Goal: Task Accomplishment & Management: Manage account settings

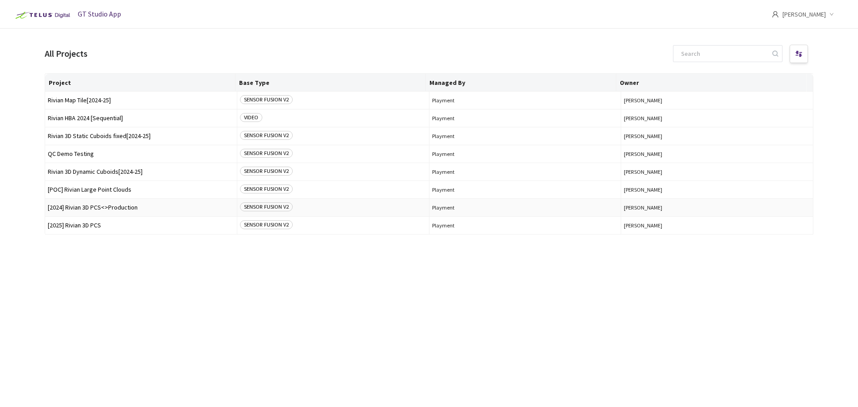
click at [114, 209] on span "[2024] Rivian 3D PCS<>Production" at bounding box center [141, 207] width 186 height 7
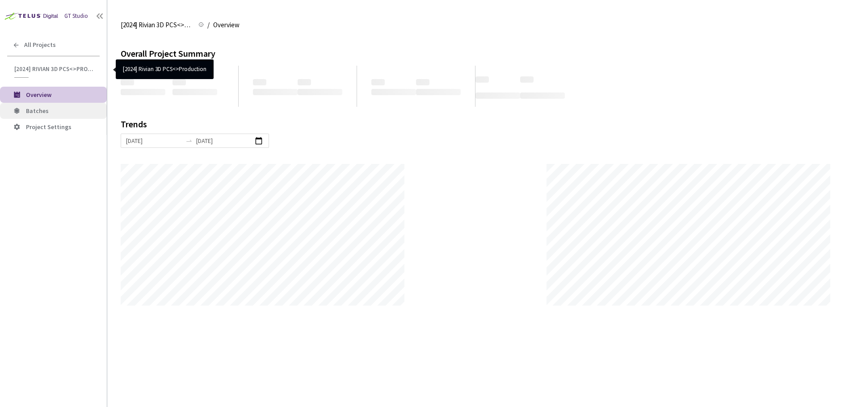
scroll to position [407, 858]
click at [37, 113] on span "Batches" at bounding box center [37, 111] width 23 height 8
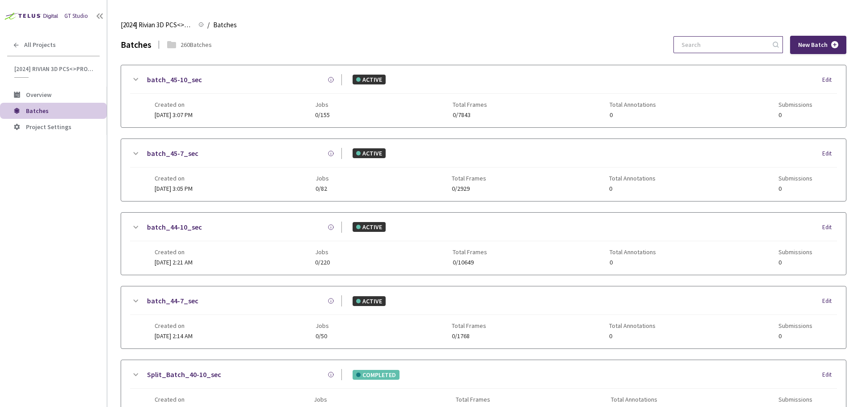
click at [740, 41] on input at bounding box center [723, 45] width 95 height 16
type input "6"
click at [12, 48] on div "All Projects" at bounding box center [53, 45] width 107 height 18
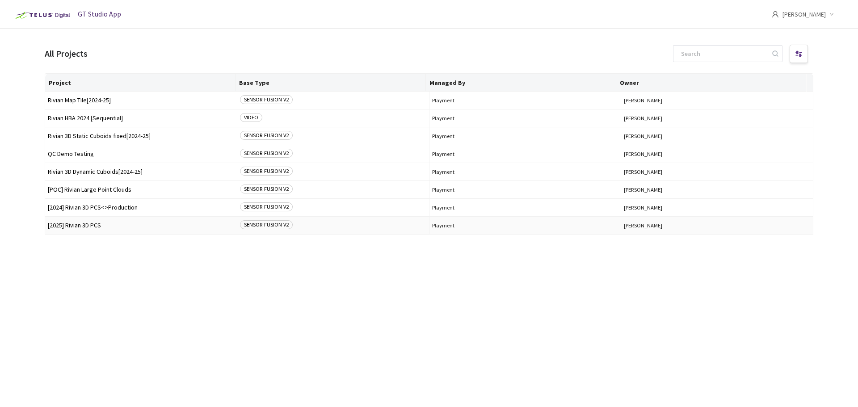
click at [121, 227] on span "[2025] Rivian 3D PCS" at bounding box center [141, 225] width 186 height 7
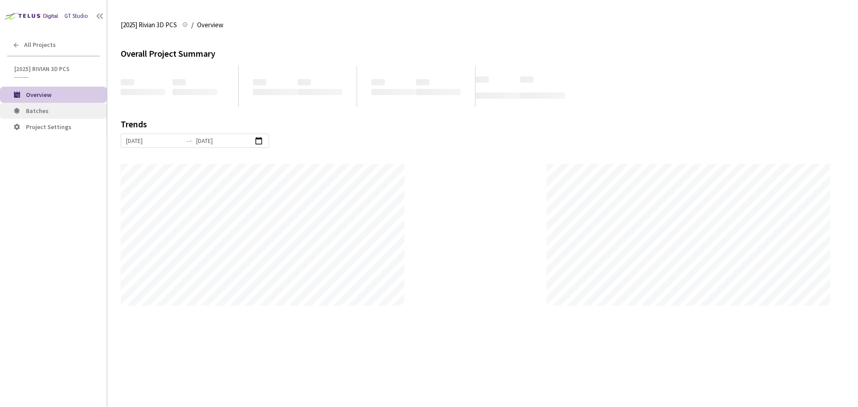
scroll to position [407, 858]
click at [56, 113] on span "Batches" at bounding box center [63, 111] width 74 height 8
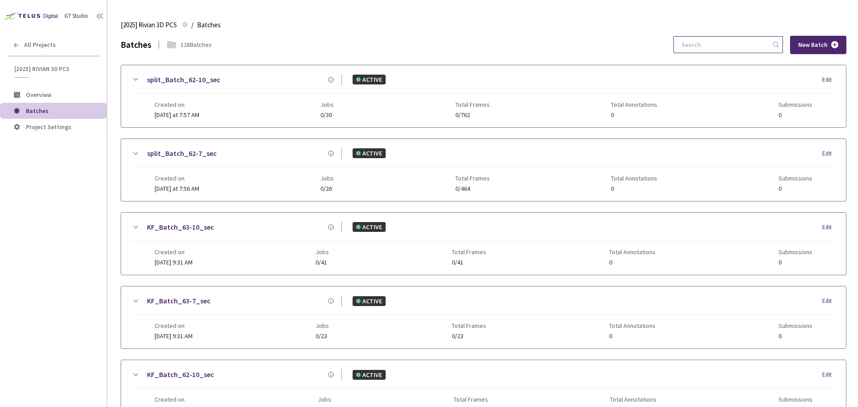
click at [729, 51] on input at bounding box center [723, 45] width 95 height 16
type input "60-"
click at [201, 156] on link "split_Batch_60-7_sec" at bounding box center [182, 153] width 70 height 11
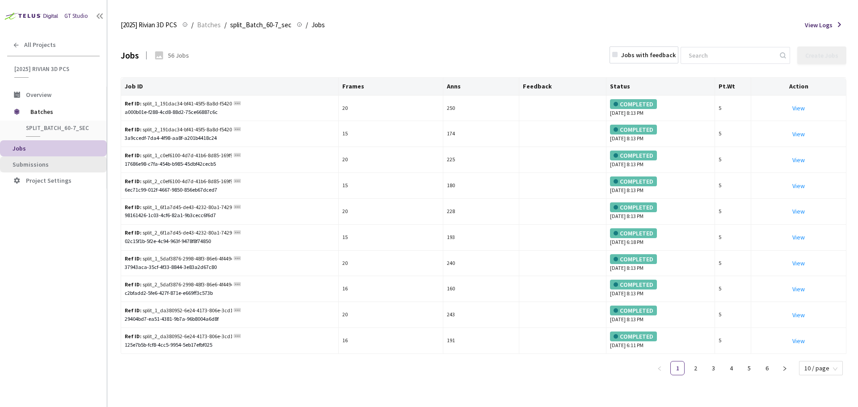
click at [66, 167] on span "Submissions" at bounding box center [56, 165] width 87 height 8
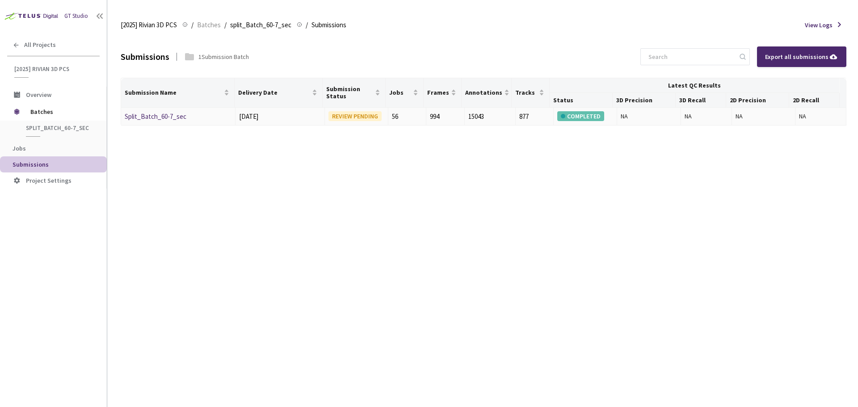
click at [171, 114] on link "Split_Batch_60-7_sec" at bounding box center [156, 116] width 62 height 8
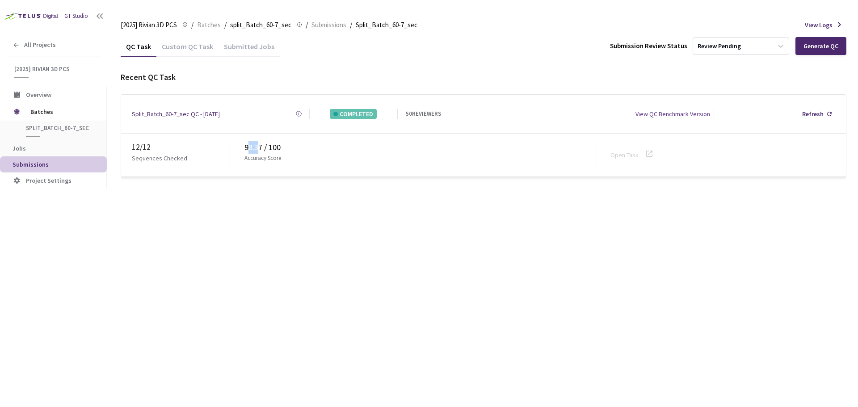
drag, startPoint x: 247, startPoint y: 144, endPoint x: 260, endPoint y: 141, distance: 13.8
click at [260, 141] on div "98.37 / 100" at bounding box center [419, 147] width 351 height 13
click at [244, 145] on div "98.37 / 100" at bounding box center [419, 147] width 351 height 13
drag, startPoint x: 245, startPoint y: 145, endPoint x: 261, endPoint y: 144, distance: 15.7
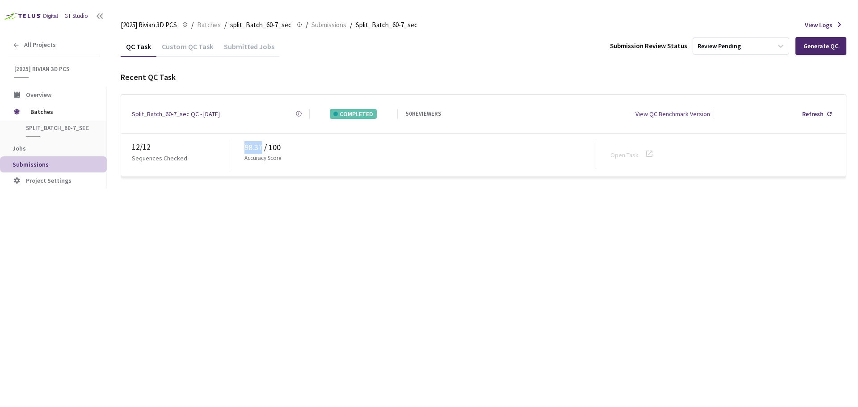
click at [261, 144] on div "98.37 / 100" at bounding box center [419, 147] width 351 height 13
copy div "98.37"
click at [52, 107] on span "Batches" at bounding box center [60, 112] width 61 height 18
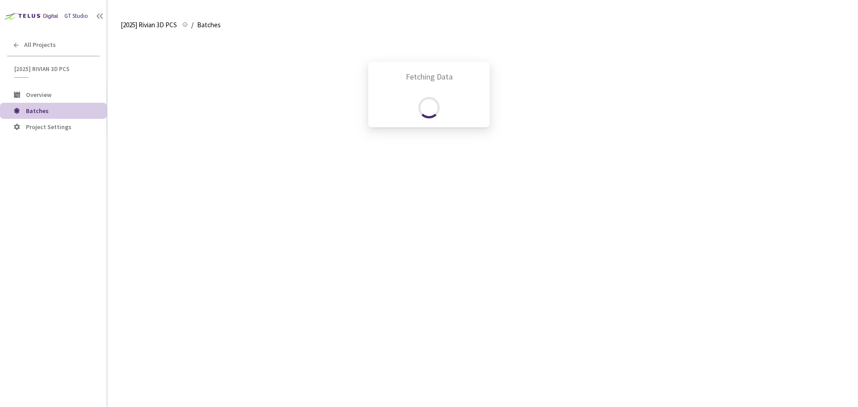
scroll to position [112, 0]
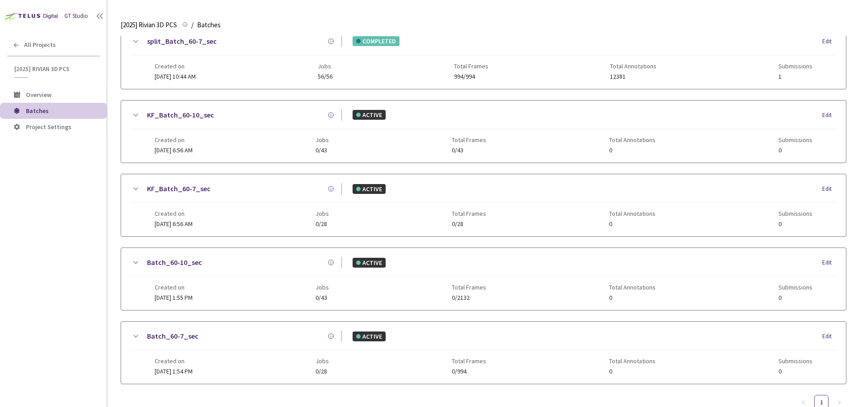
click at [203, 117] on link "KF_Batch_60-10_sec" at bounding box center [180, 114] width 67 height 11
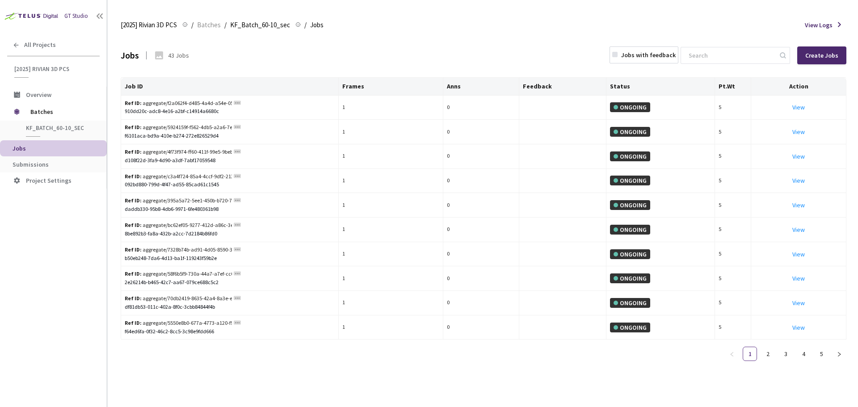
drag, startPoint x: 139, startPoint y: 125, endPoint x: 84, endPoint y: 143, distance: 58.2
click at [85, 141] on li "Jobs" at bounding box center [53, 148] width 107 height 16
click at [65, 106] on span "Batches" at bounding box center [60, 112] width 61 height 18
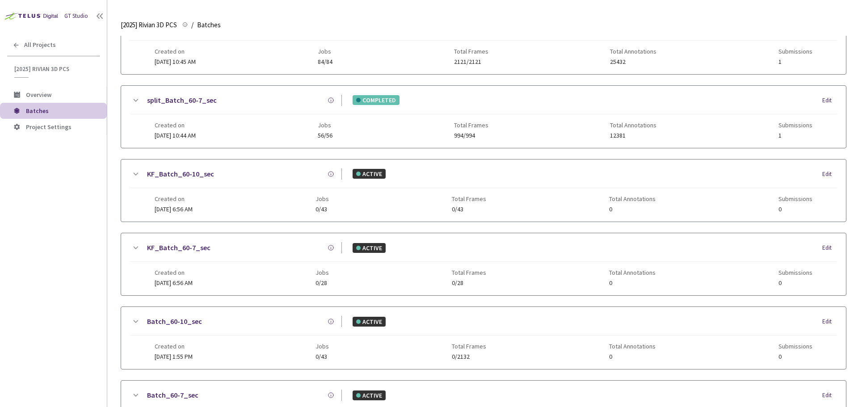
scroll to position [53, 0]
click at [200, 101] on link "split_Batch_60-7_sec" at bounding box center [182, 100] width 70 height 11
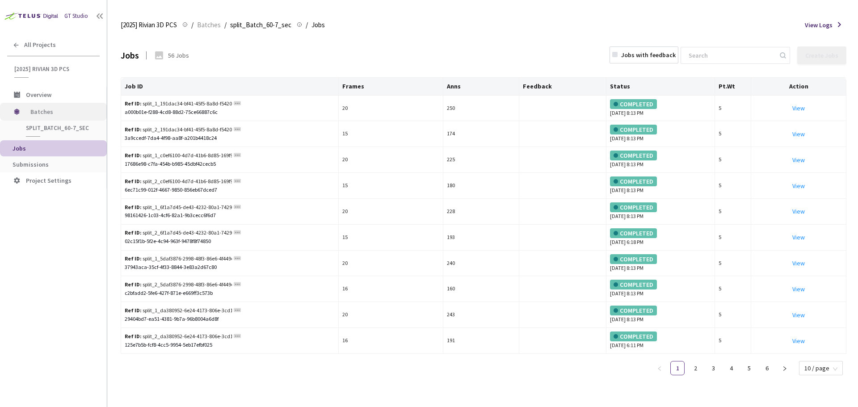
click at [69, 116] on span "Batches" at bounding box center [60, 112] width 61 height 18
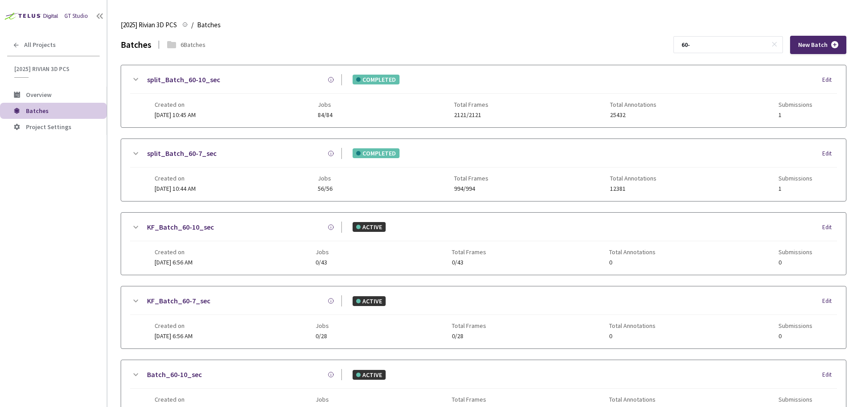
click at [192, 76] on link "split_Batch_60-10_sec" at bounding box center [183, 79] width 73 height 11
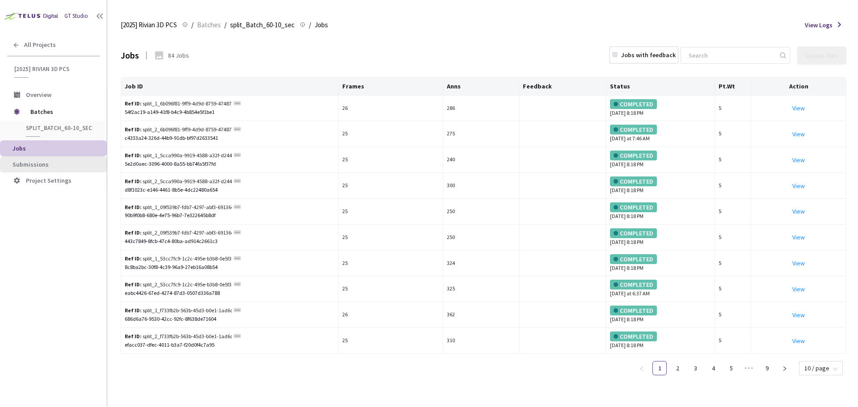
click at [75, 163] on span "Submissions" at bounding box center [56, 165] width 87 height 8
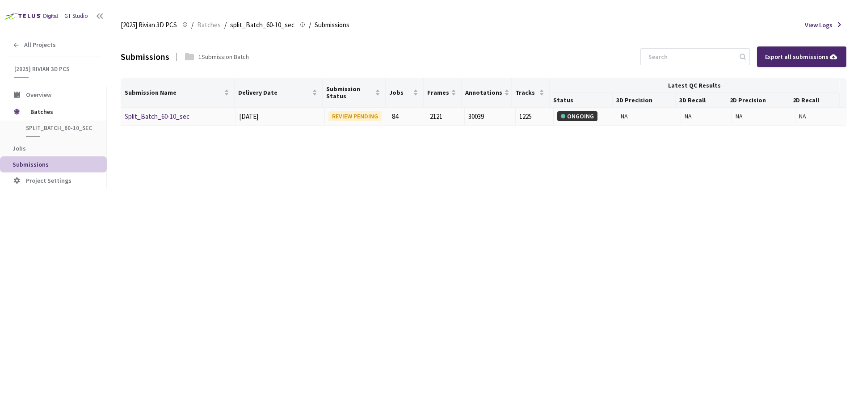
click at [160, 121] on div "Split_Batch_60-10_sec" at bounding box center [172, 116] width 95 height 11
click at [163, 120] on link "Split_Batch_60-10_sec" at bounding box center [157, 116] width 65 height 8
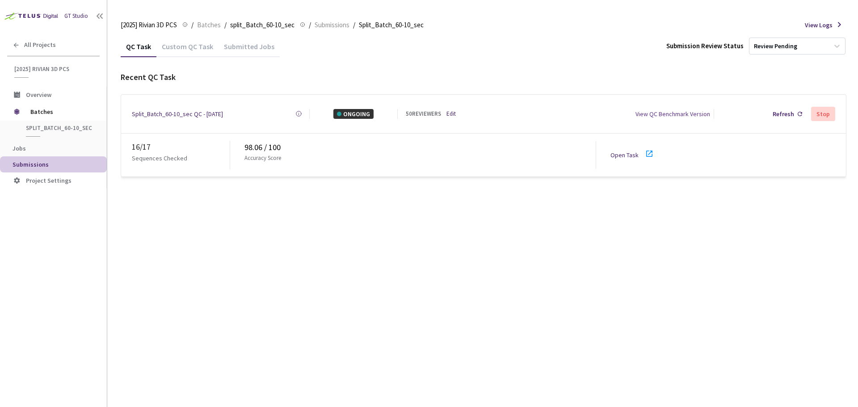
click at [196, 49] on div "Custom QC Task" at bounding box center [187, 49] width 62 height 15
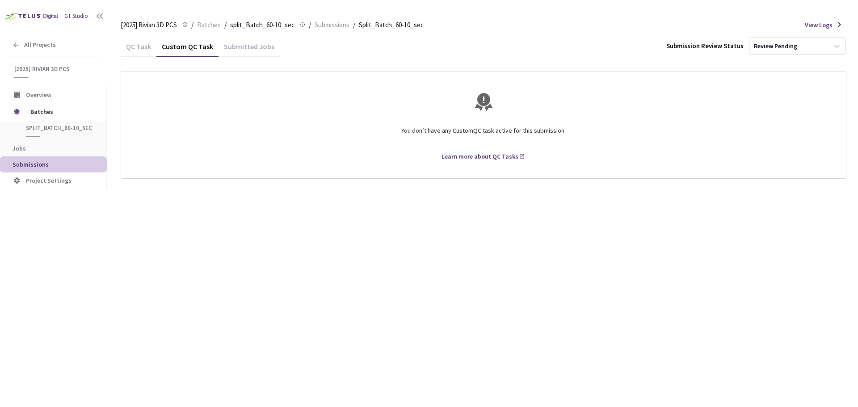
click at [136, 50] on div "QC Task" at bounding box center [139, 49] width 36 height 15
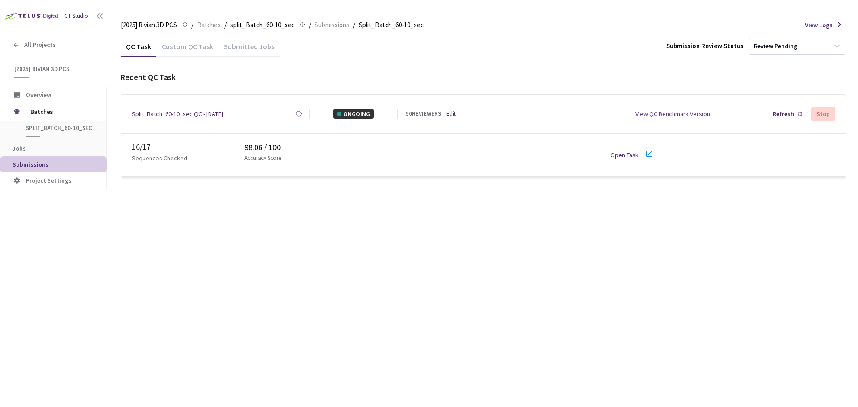
click at [450, 111] on link "Edit" at bounding box center [450, 113] width 9 height 9
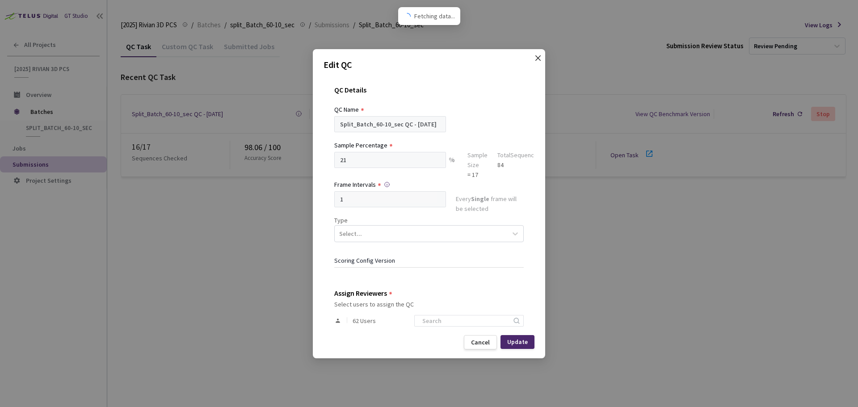
click at [542, 54] on span "Close" at bounding box center [537, 66] width 25 height 25
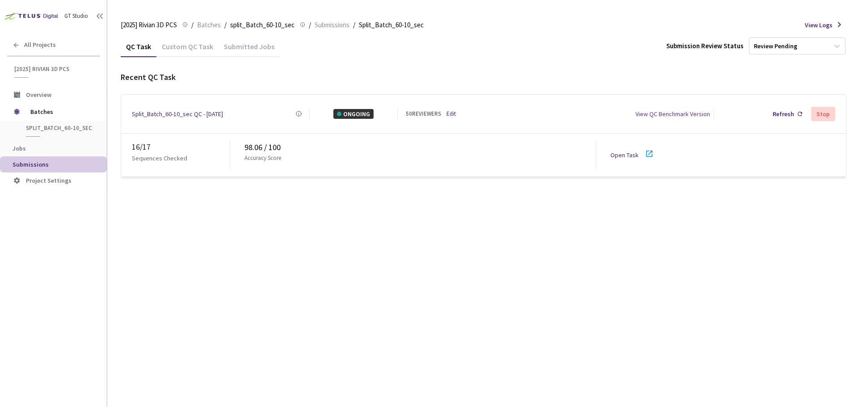
click at [457, 110] on div "50 REVIEWERS Edit" at bounding box center [438, 113] width 65 height 9
click at [454, 112] on link "Edit" at bounding box center [450, 113] width 9 height 9
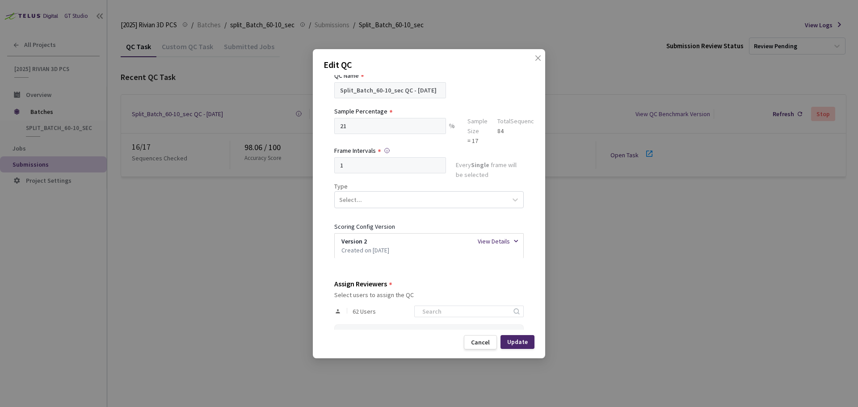
scroll to position [179, 0]
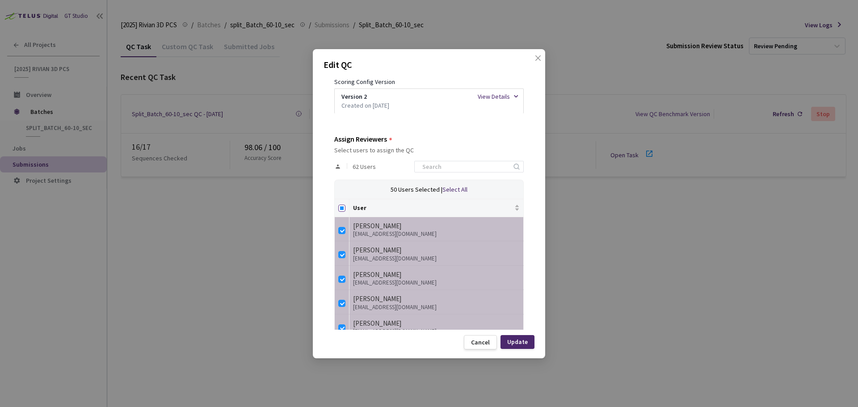
click at [339, 209] on input "Select all" at bounding box center [341, 208] width 7 height 7
checkbox input "true"
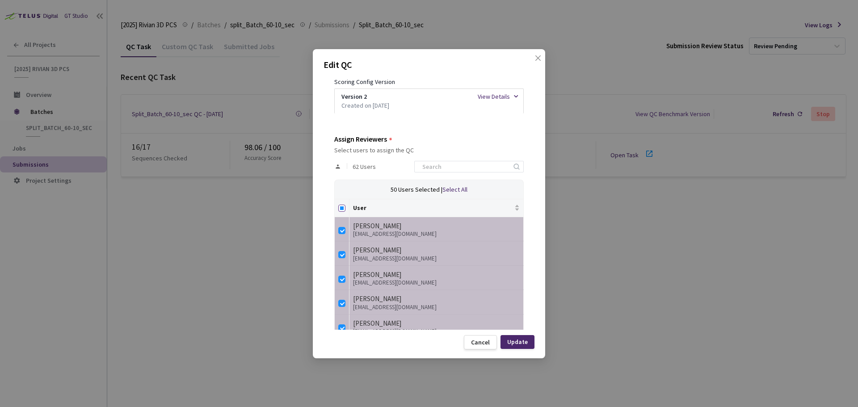
checkbox input "true"
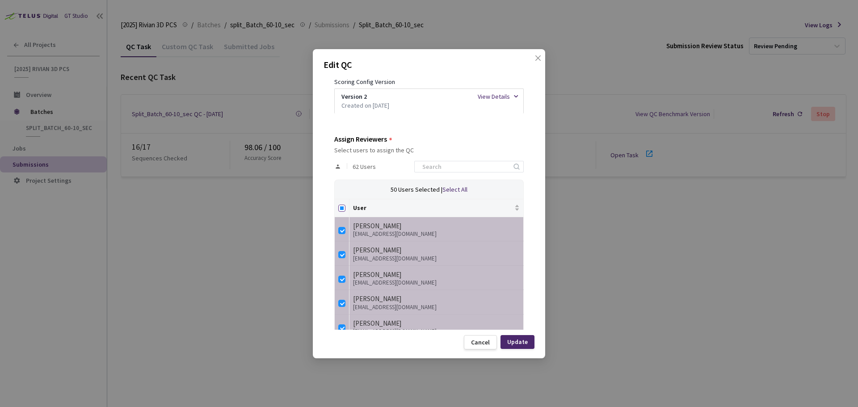
checkbox input "true"
click at [341, 205] on input "Select all" at bounding box center [341, 208] width 7 height 7
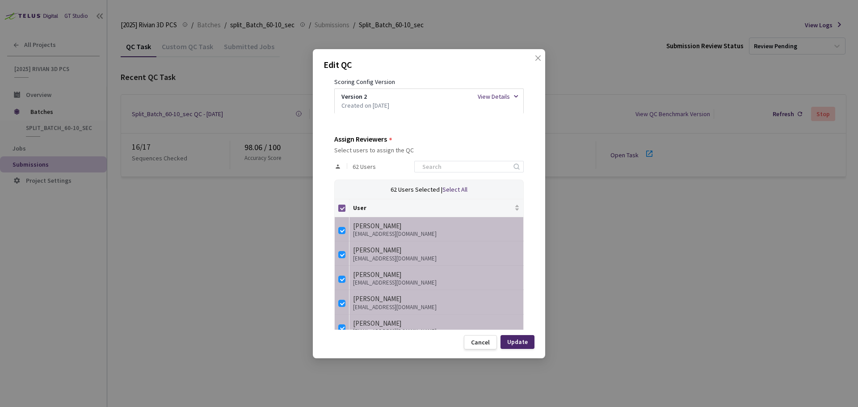
checkbox input "false"
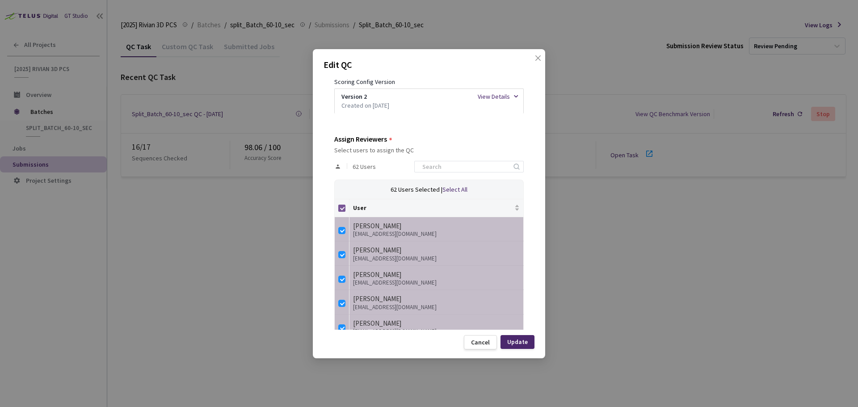
checkbox input "false"
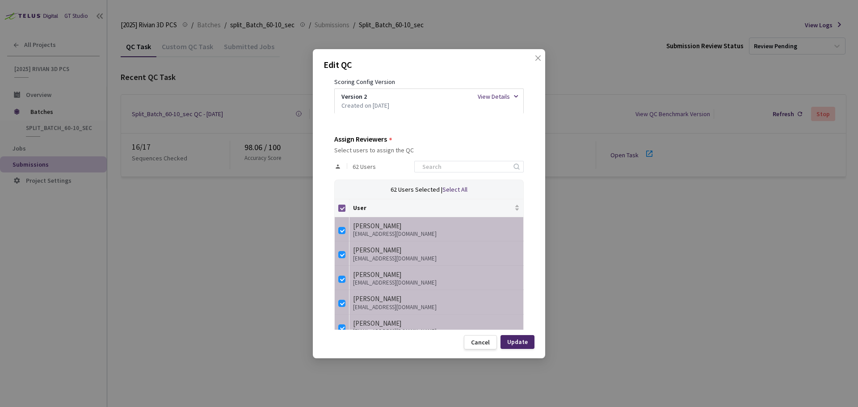
checkbox input "false"
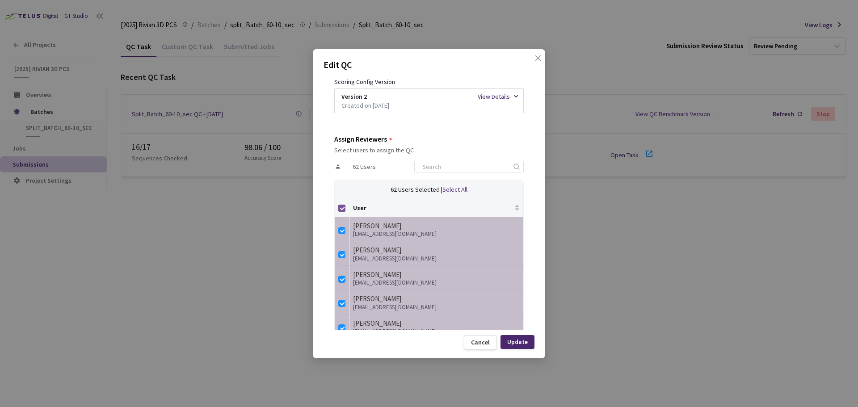
checkbox input "false"
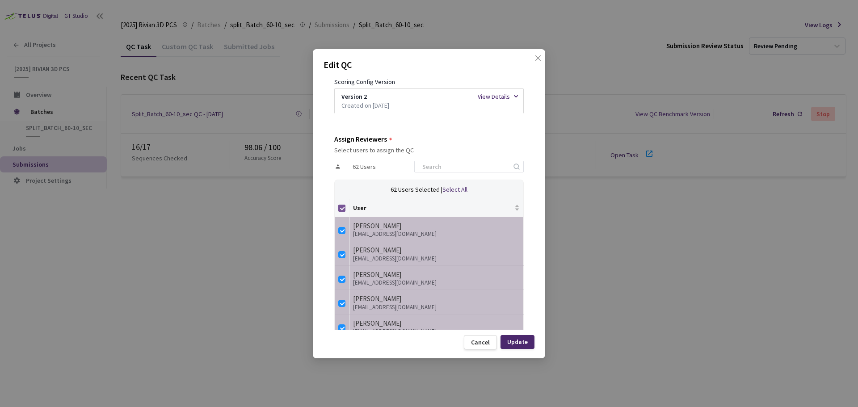
checkbox input "false"
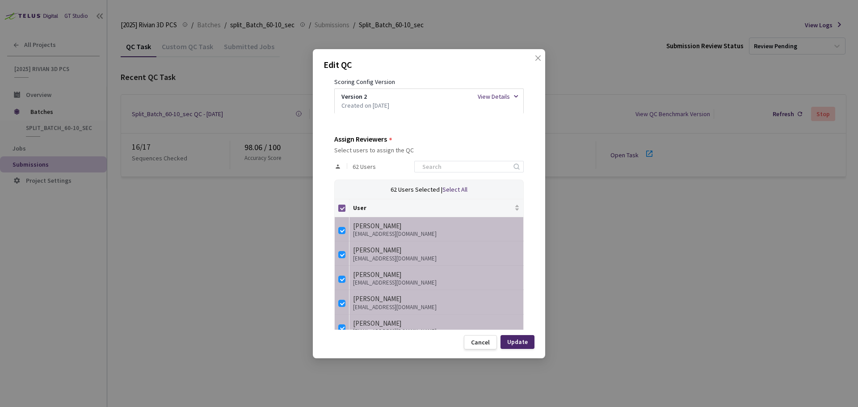
checkbox input "false"
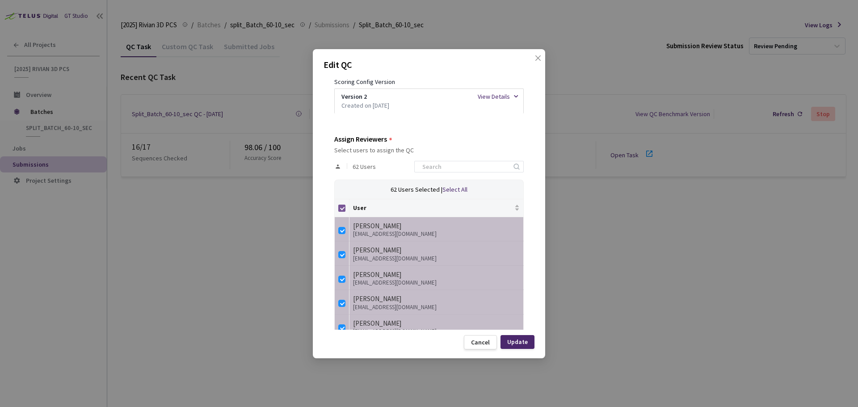
checkbox input "false"
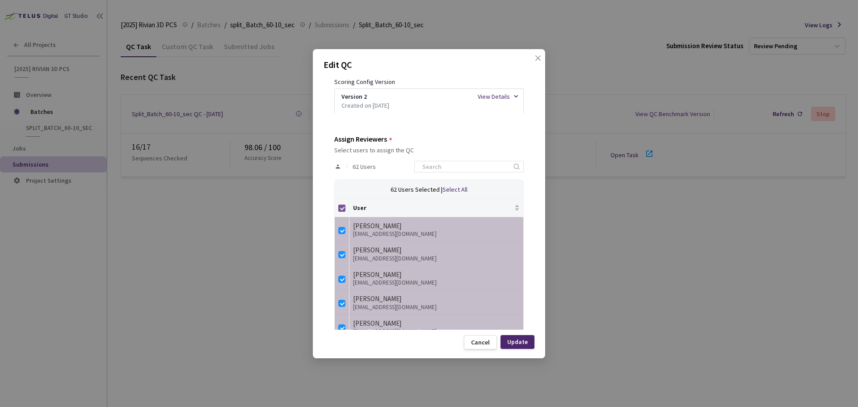
checkbox input "false"
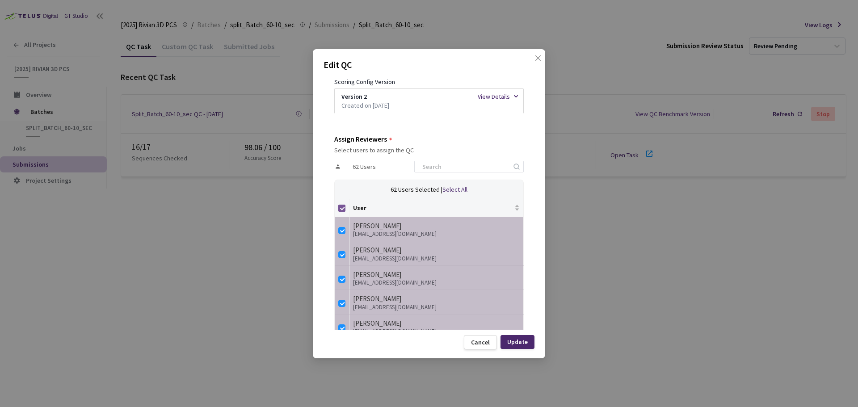
checkbox input "false"
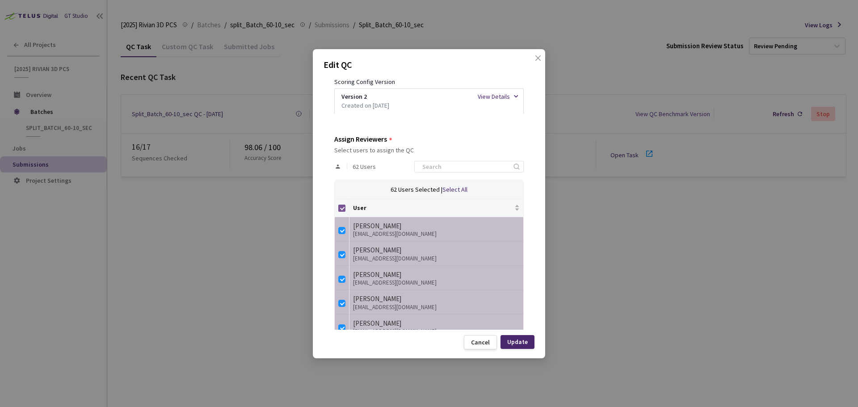
checkbox input "false"
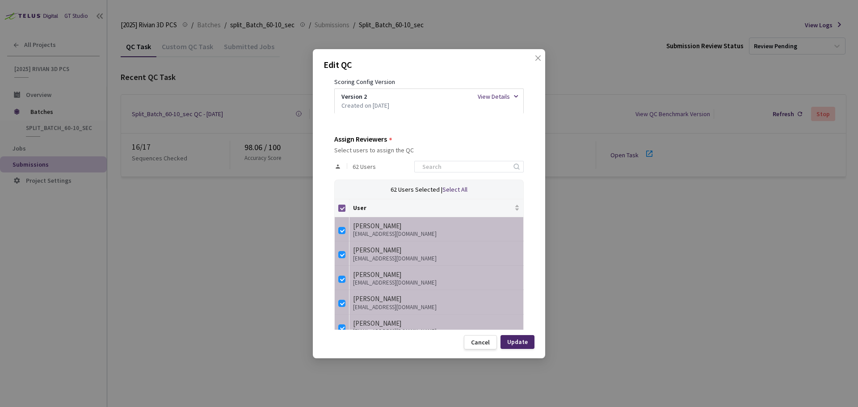
checkbox input "false"
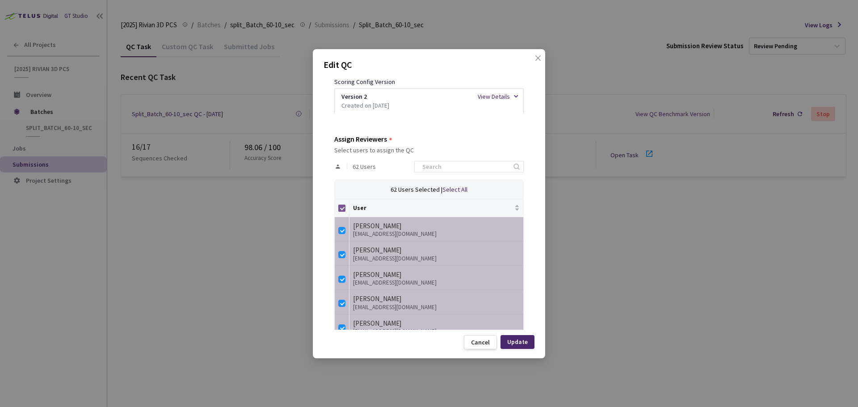
checkbox input "false"
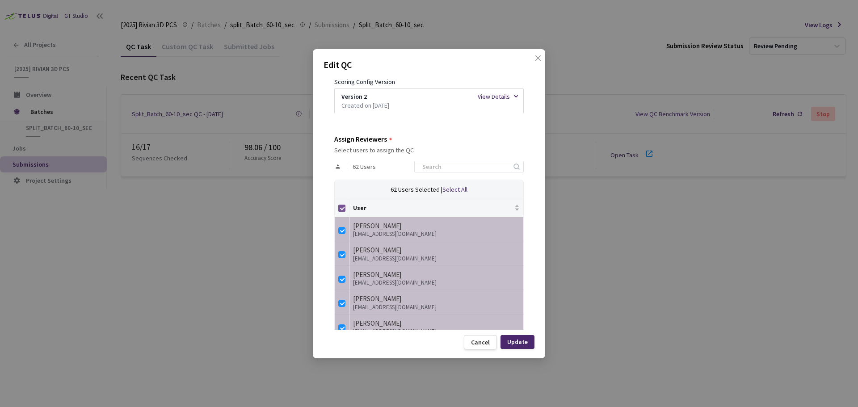
checkbox input "false"
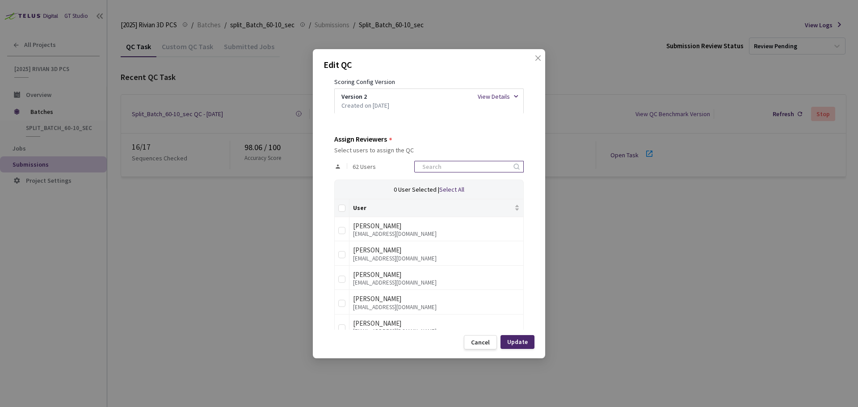
click at [475, 167] on input at bounding box center [464, 166] width 95 height 11
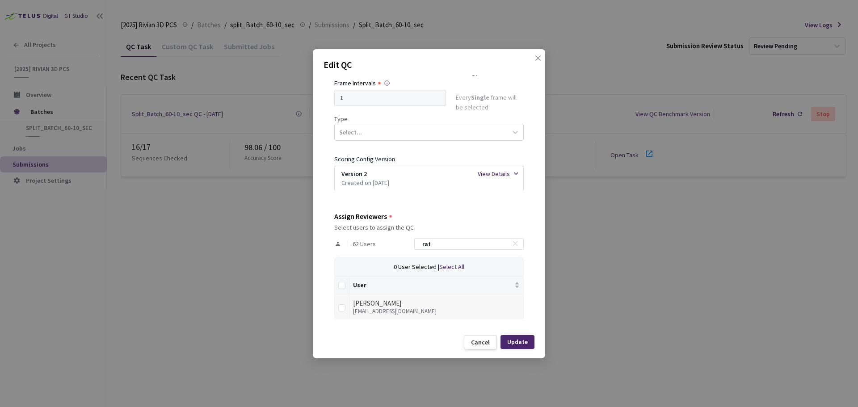
type input "rat"
click at [368, 295] on td "[PERSON_NAME] [EMAIL_ADDRESS][DOMAIN_NAME]" at bounding box center [436, 306] width 174 height 25
click at [334, 314] on div "QC Details QC Name Split_Batch_60-10_sec QC - [DATE] Sample Percentage 21 % Sam…" at bounding box center [428, 202] width 211 height 255
click at [340, 308] on input "checkbox" at bounding box center [341, 307] width 7 height 7
checkbox input "true"
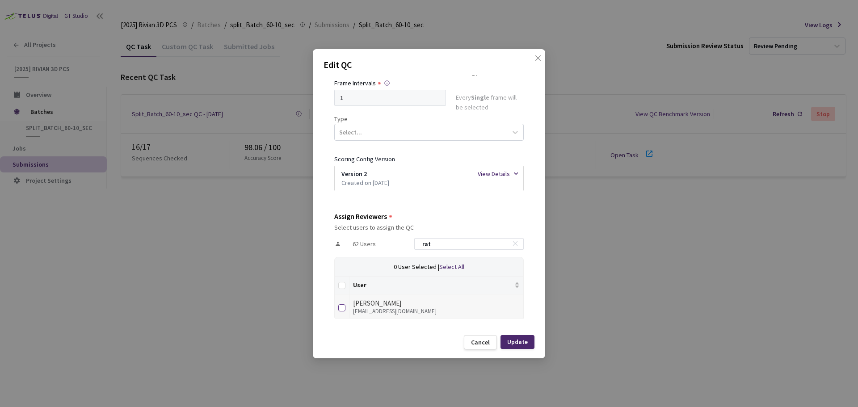
checkbox input "true"
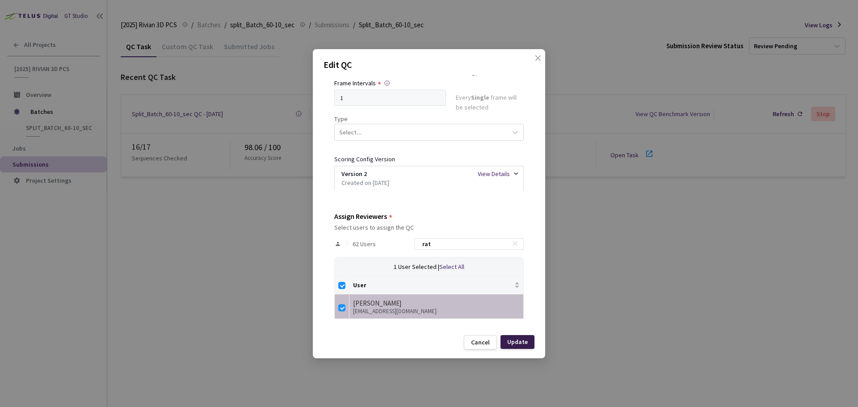
click at [507, 344] on div "Update" at bounding box center [517, 342] width 34 height 14
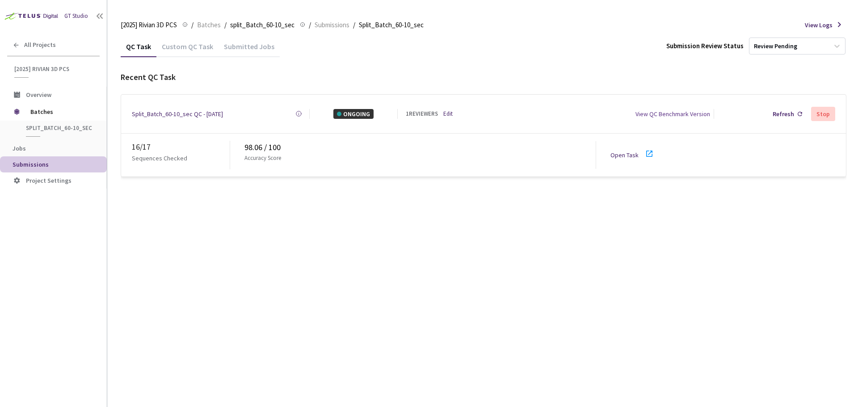
click at [651, 152] on icon at bounding box center [649, 154] width 6 height 6
